Goal: Complete application form

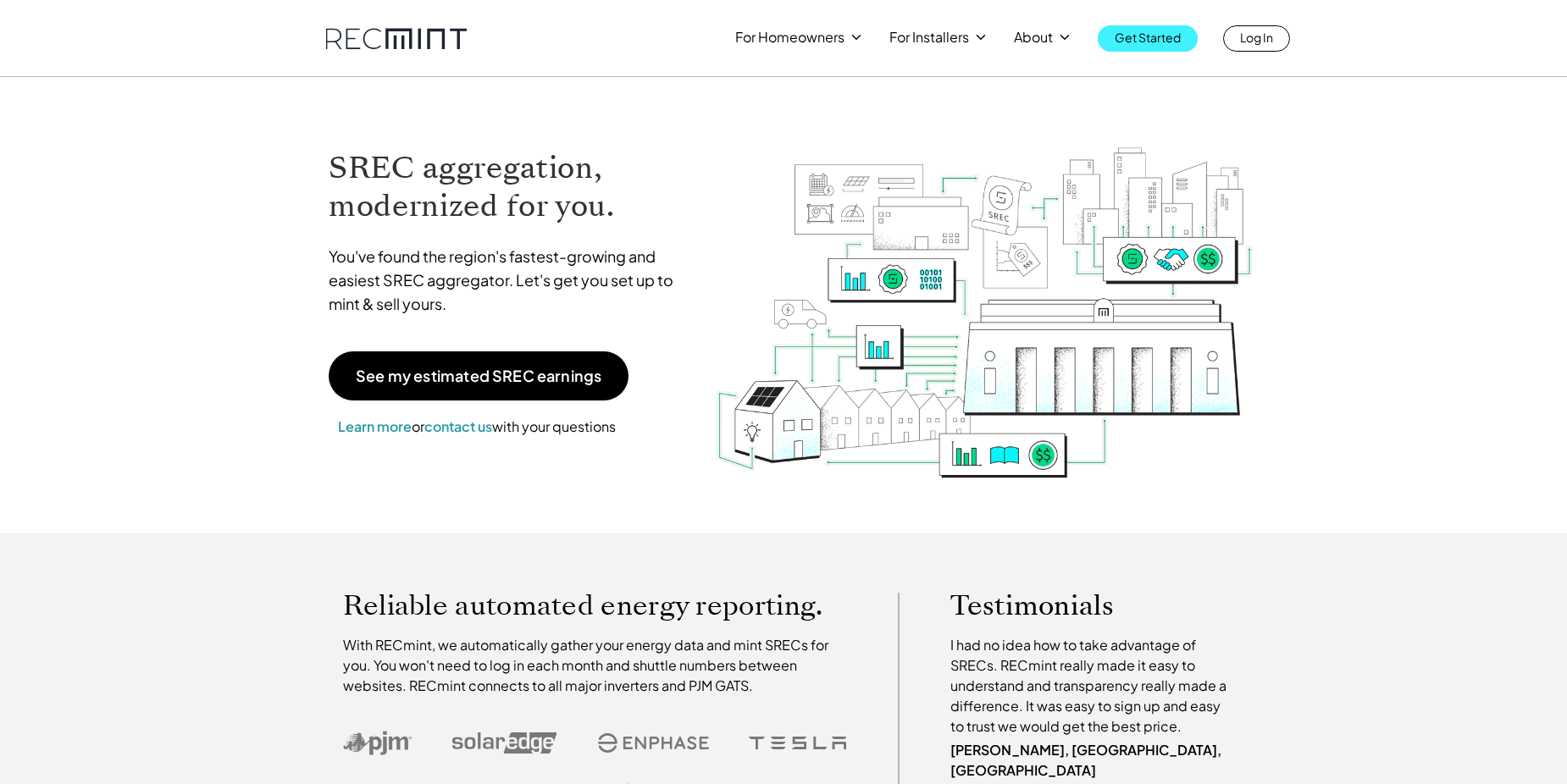
click at [1132, 34] on p "Get Started" at bounding box center [1147, 37] width 66 height 24
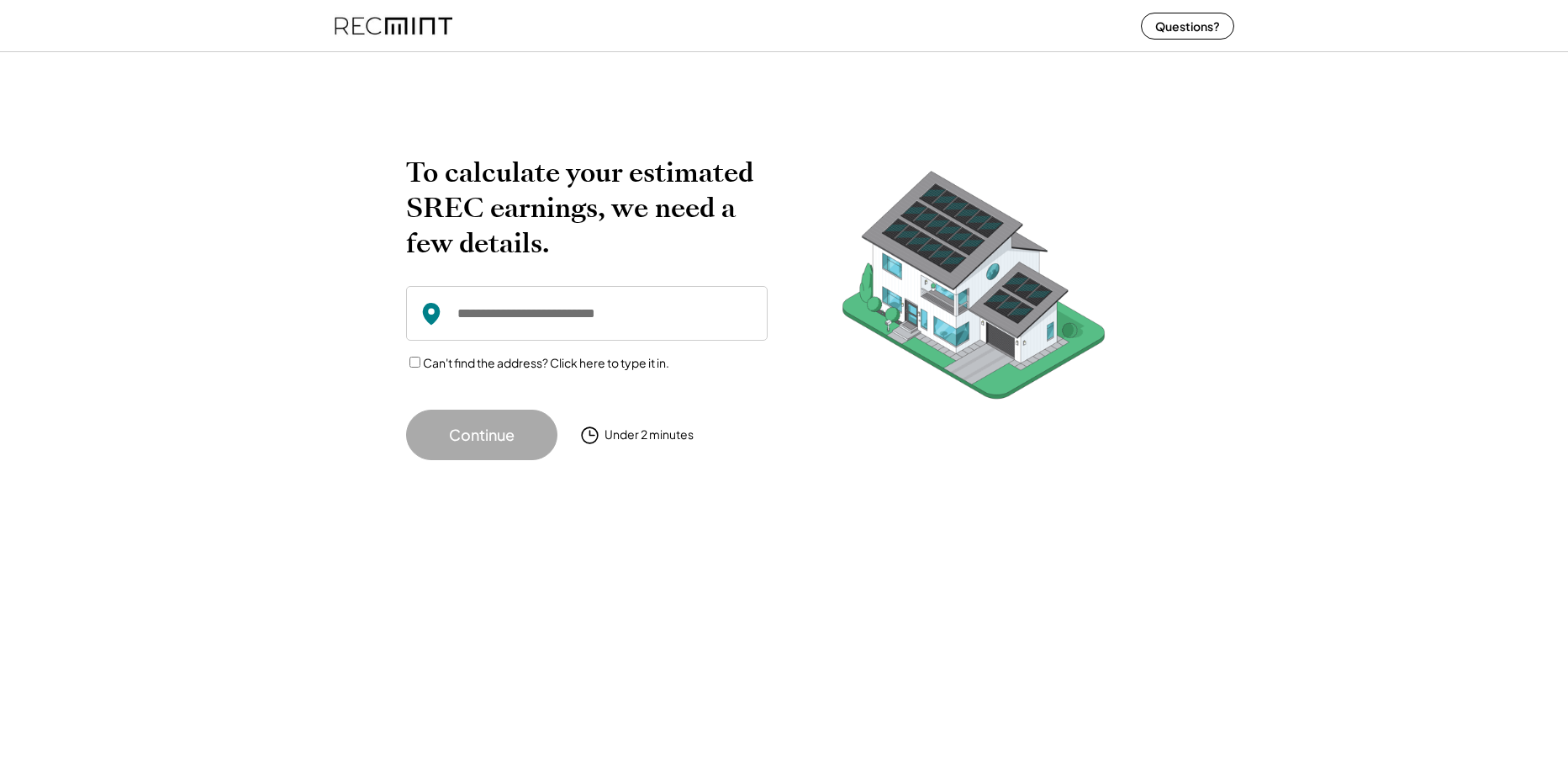
click at [567, 333] on input "input" at bounding box center [587, 313] width 361 height 54
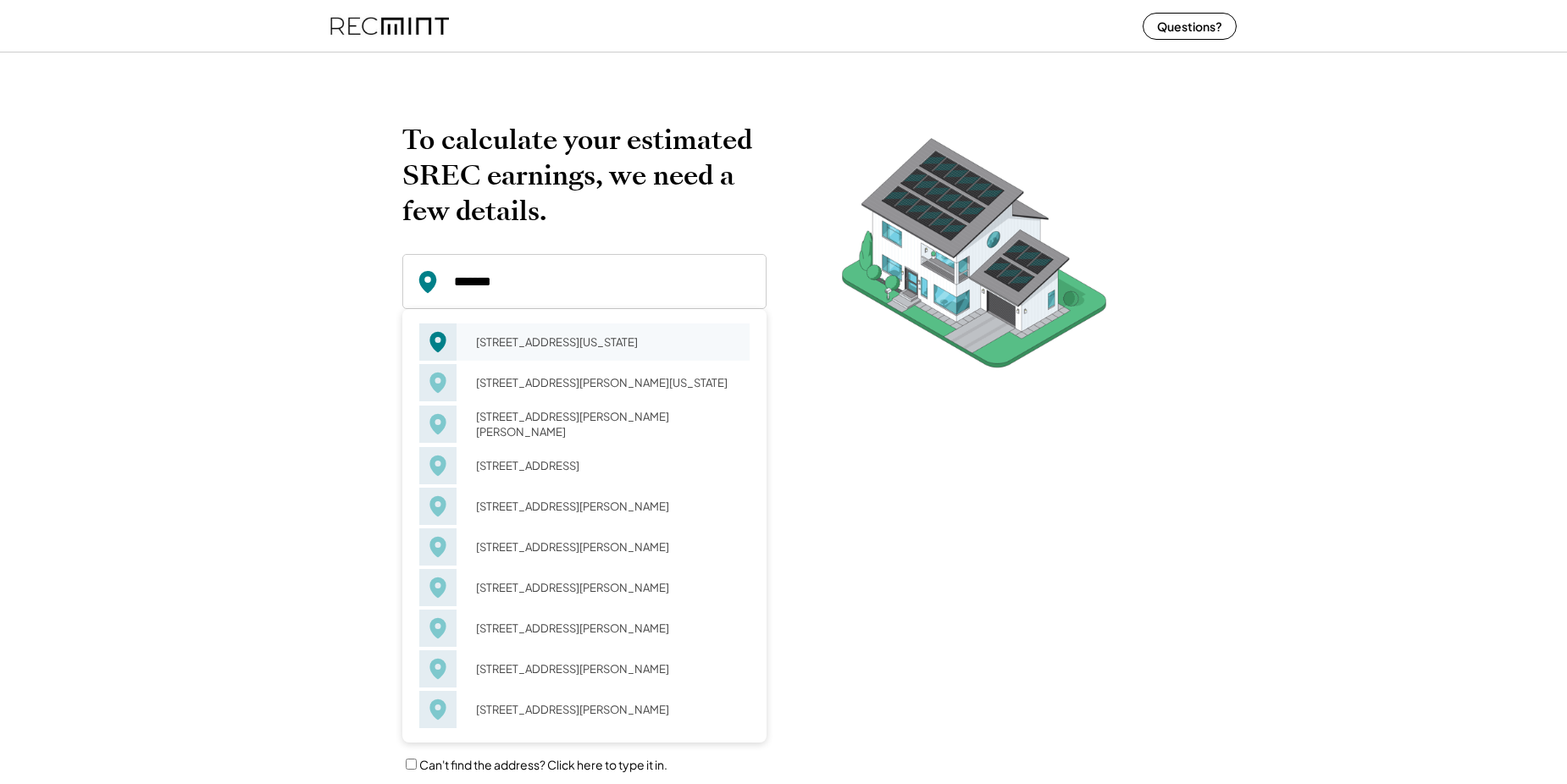
click at [578, 345] on div "821 Ray Pl Virginia Beach, VA 23454" at bounding box center [607, 341] width 285 height 24
type input "**********"
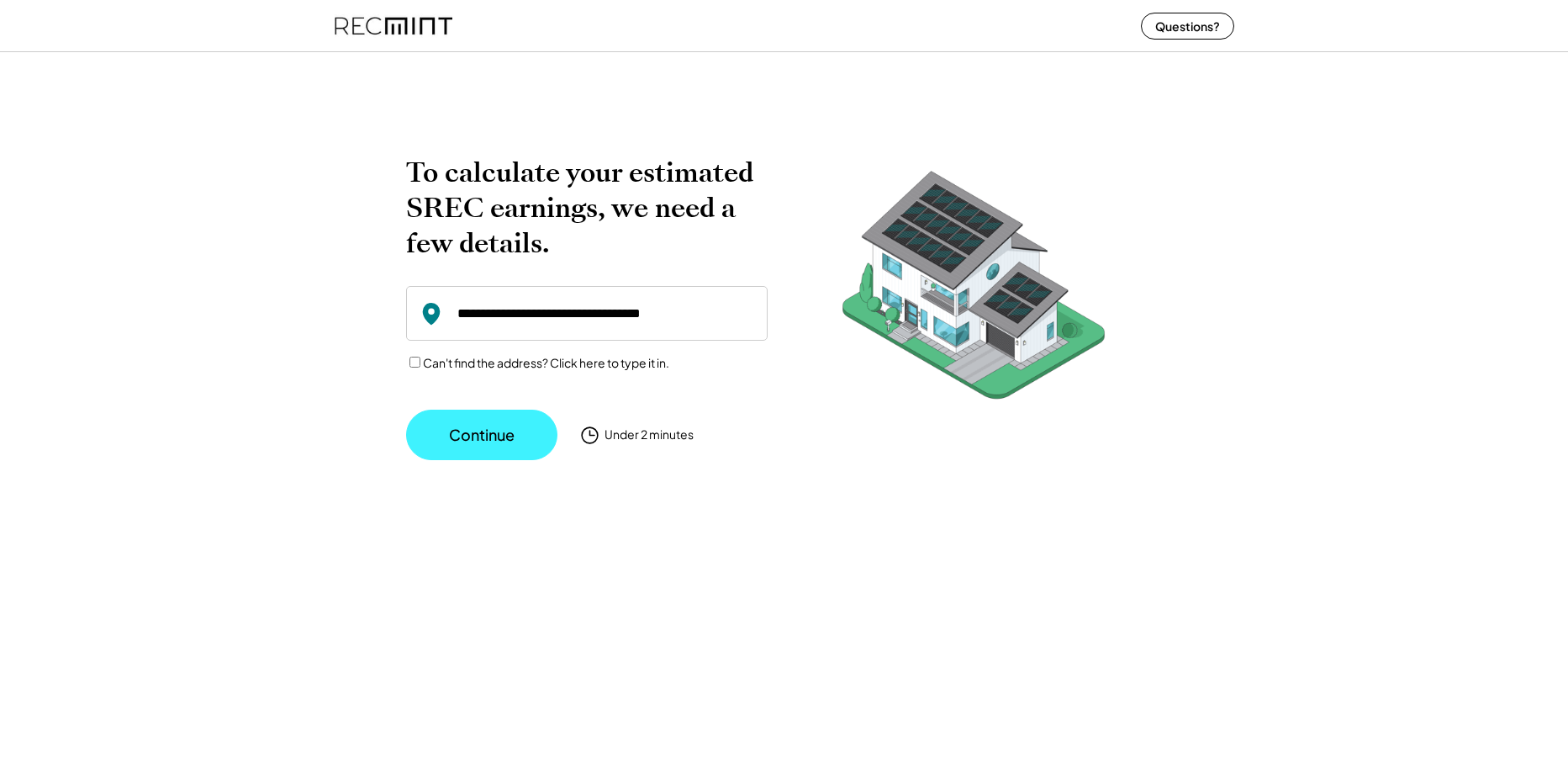
click at [458, 441] on button "Continue" at bounding box center [482, 435] width 151 height 51
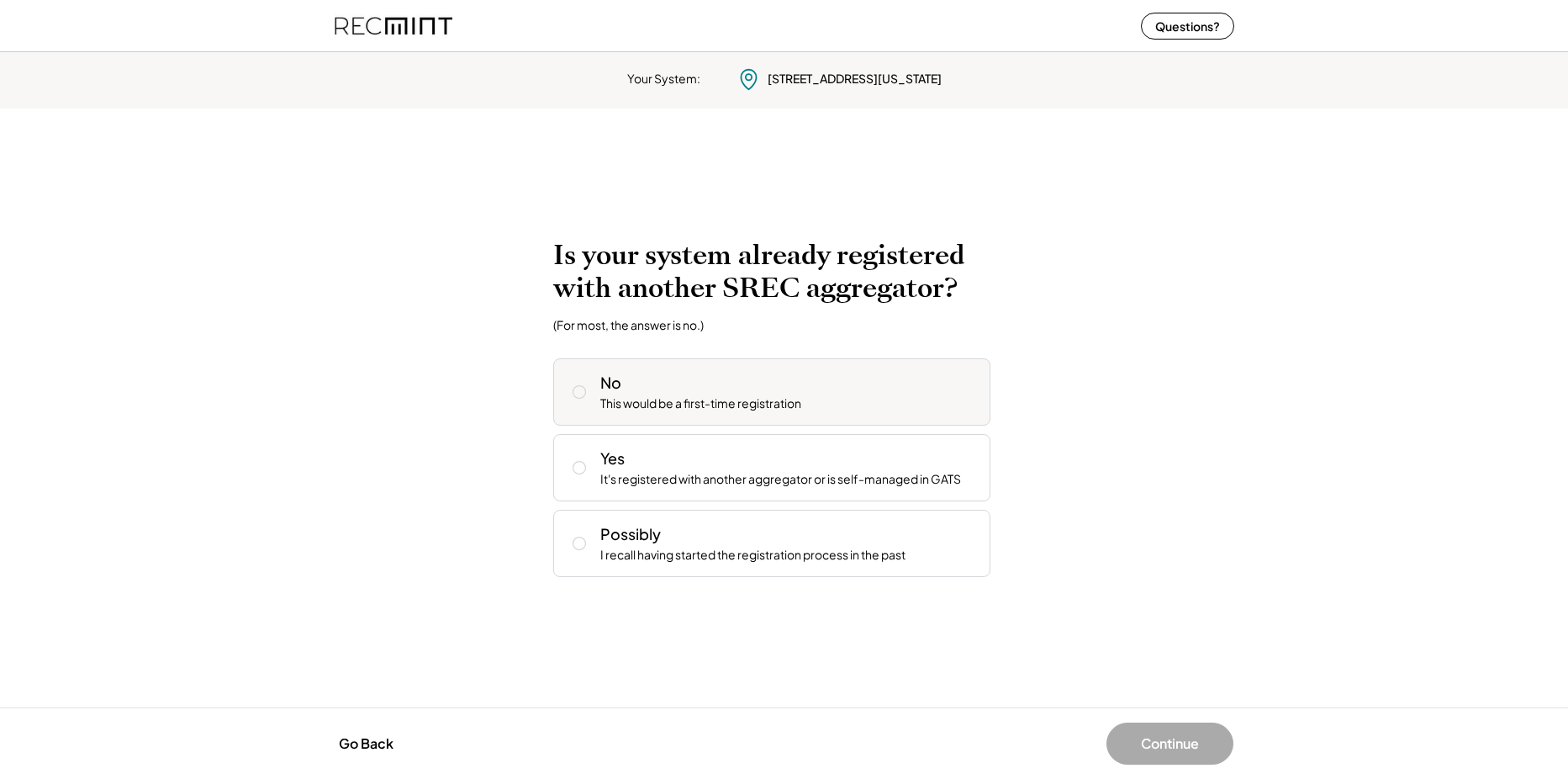
click at [656, 397] on div "This would be a first-time registration" at bounding box center [700, 404] width 201 height 17
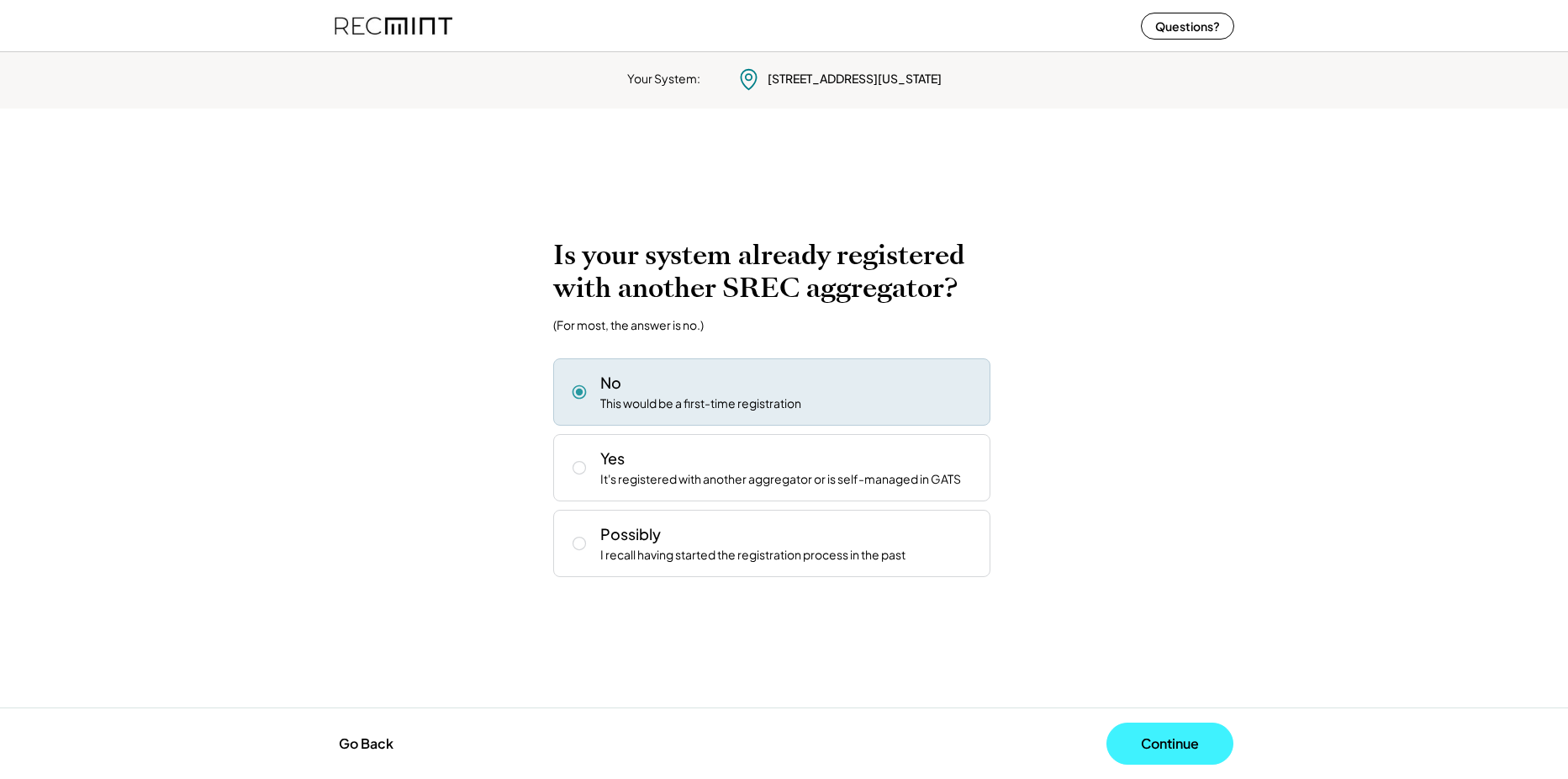
click at [1160, 742] on button "Continue" at bounding box center [1170, 744] width 127 height 42
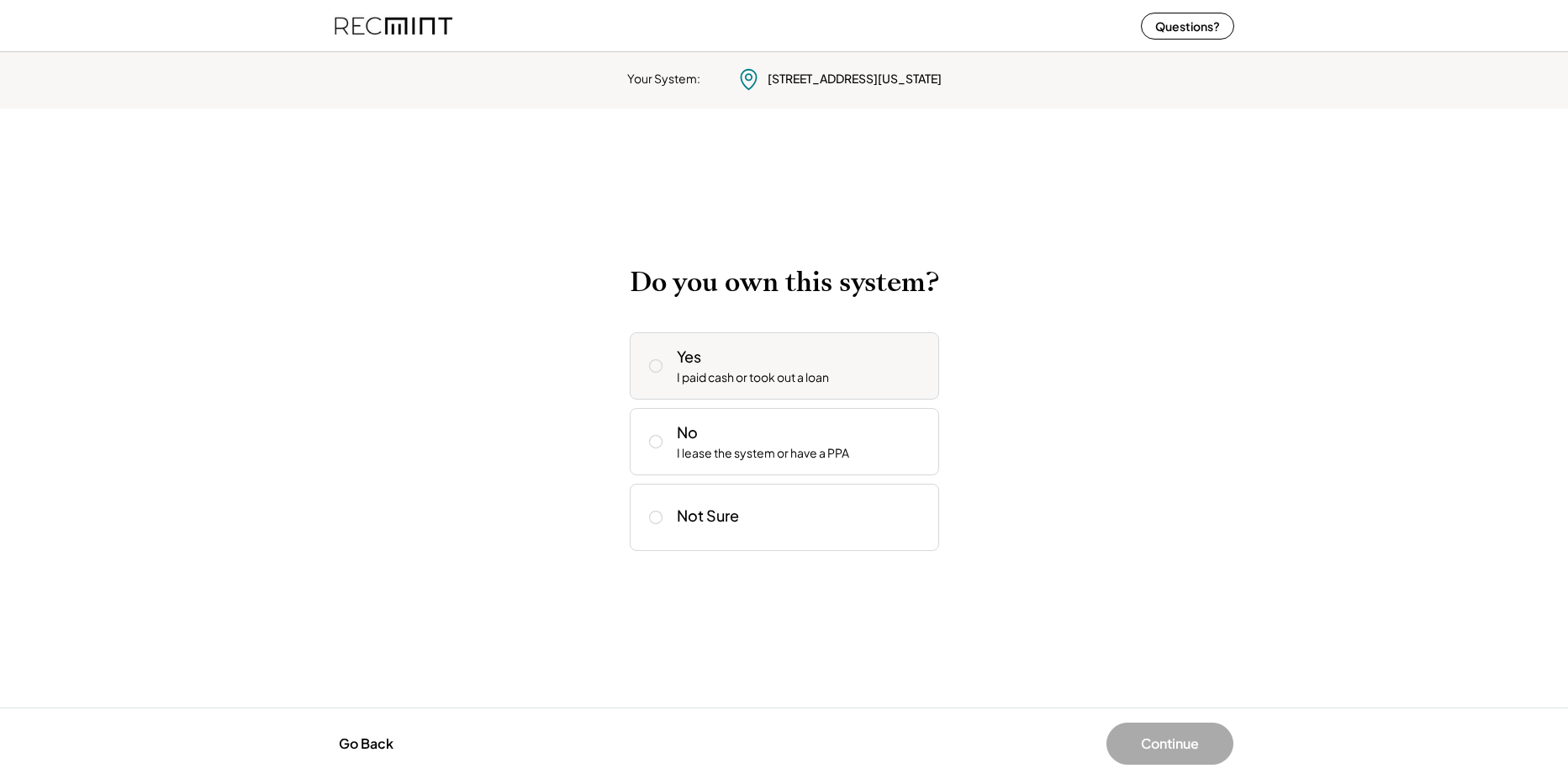
click at [720, 372] on div "I paid cash or took out a loan" at bounding box center [752, 378] width 152 height 17
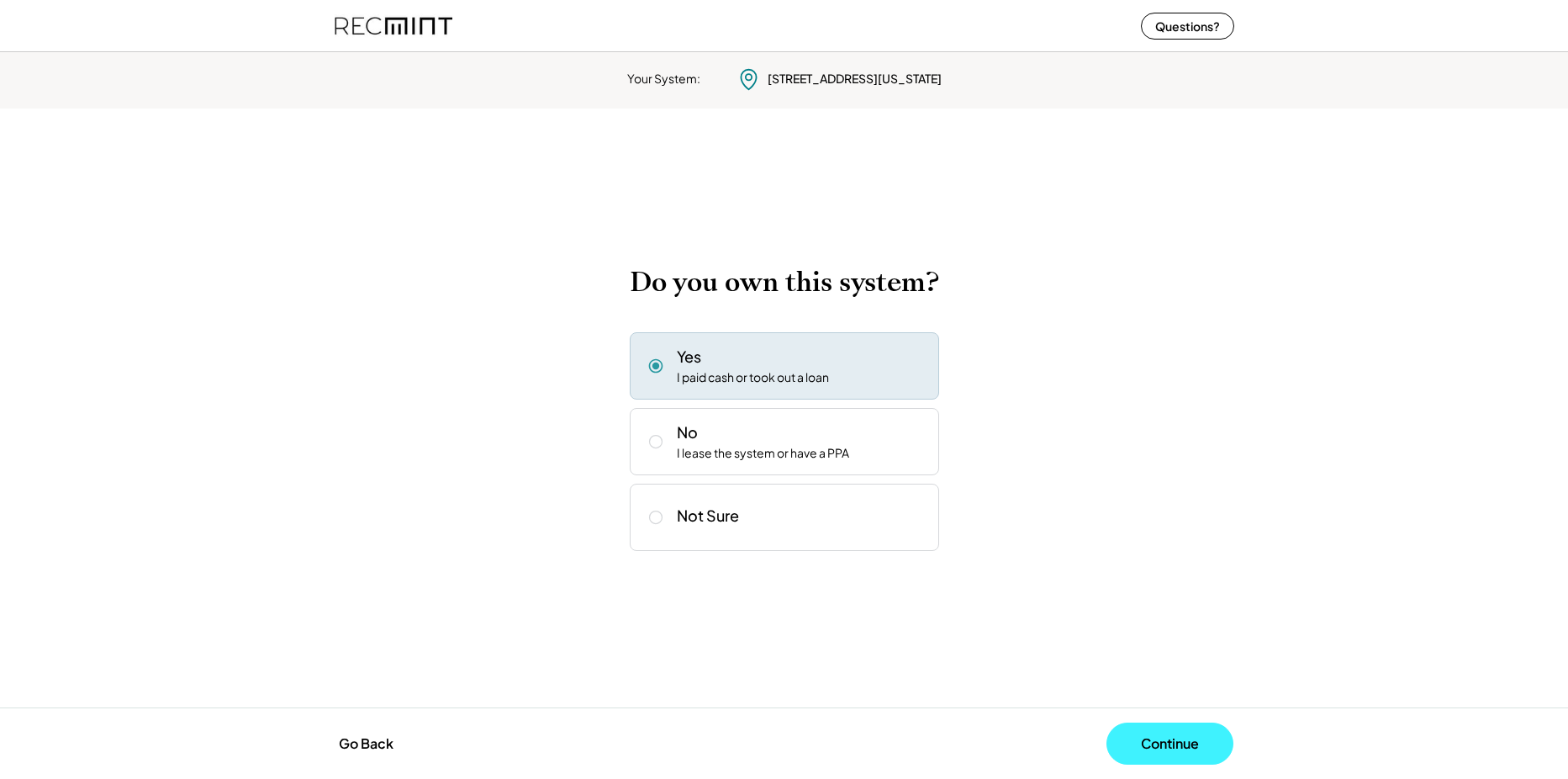
click at [1158, 733] on button "Continue" at bounding box center [1170, 744] width 127 height 42
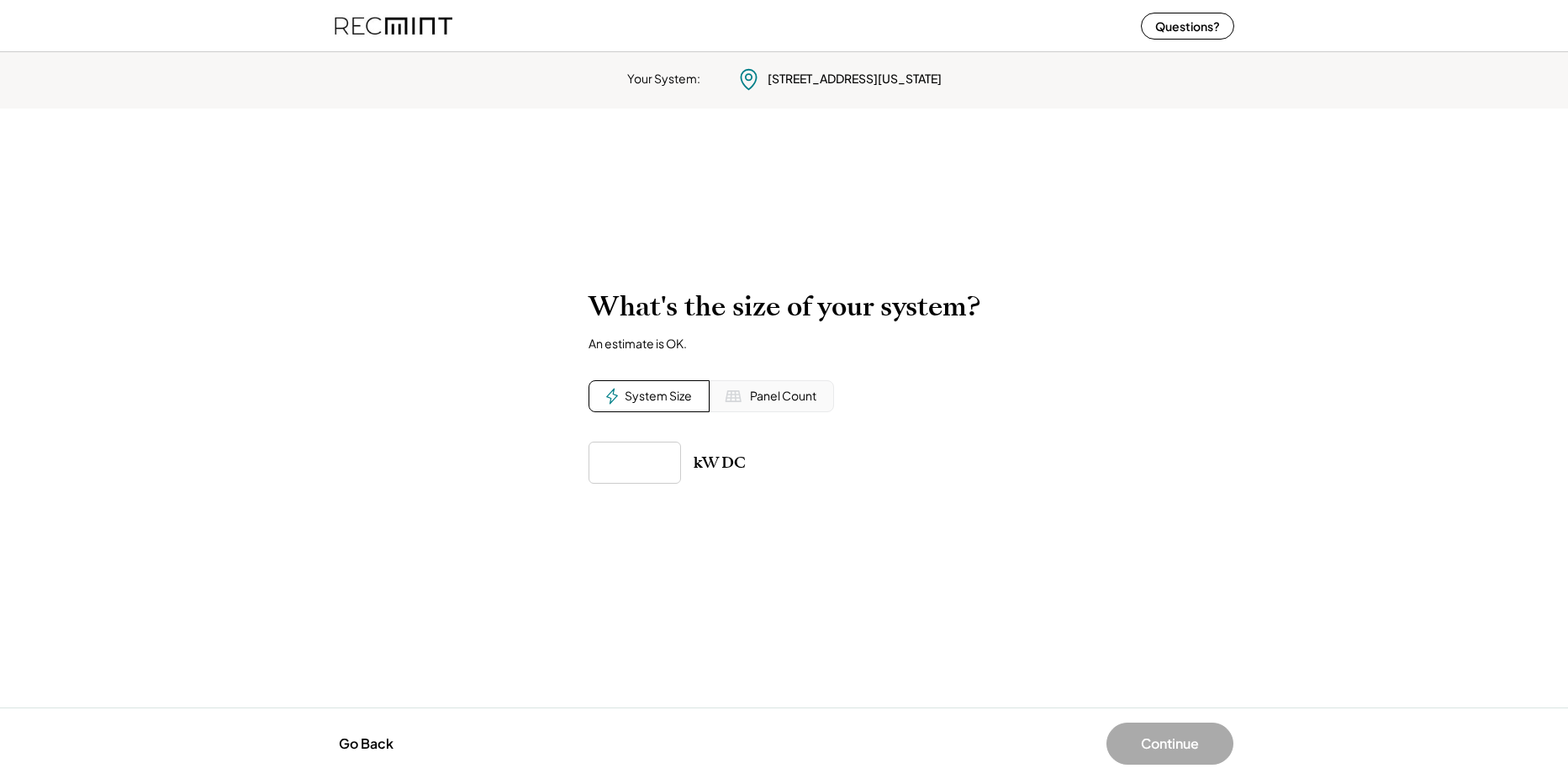
click at [788, 400] on div "Panel Count" at bounding box center [784, 397] width 67 height 17
